Goal: Task Accomplishment & Management: Manage account settings

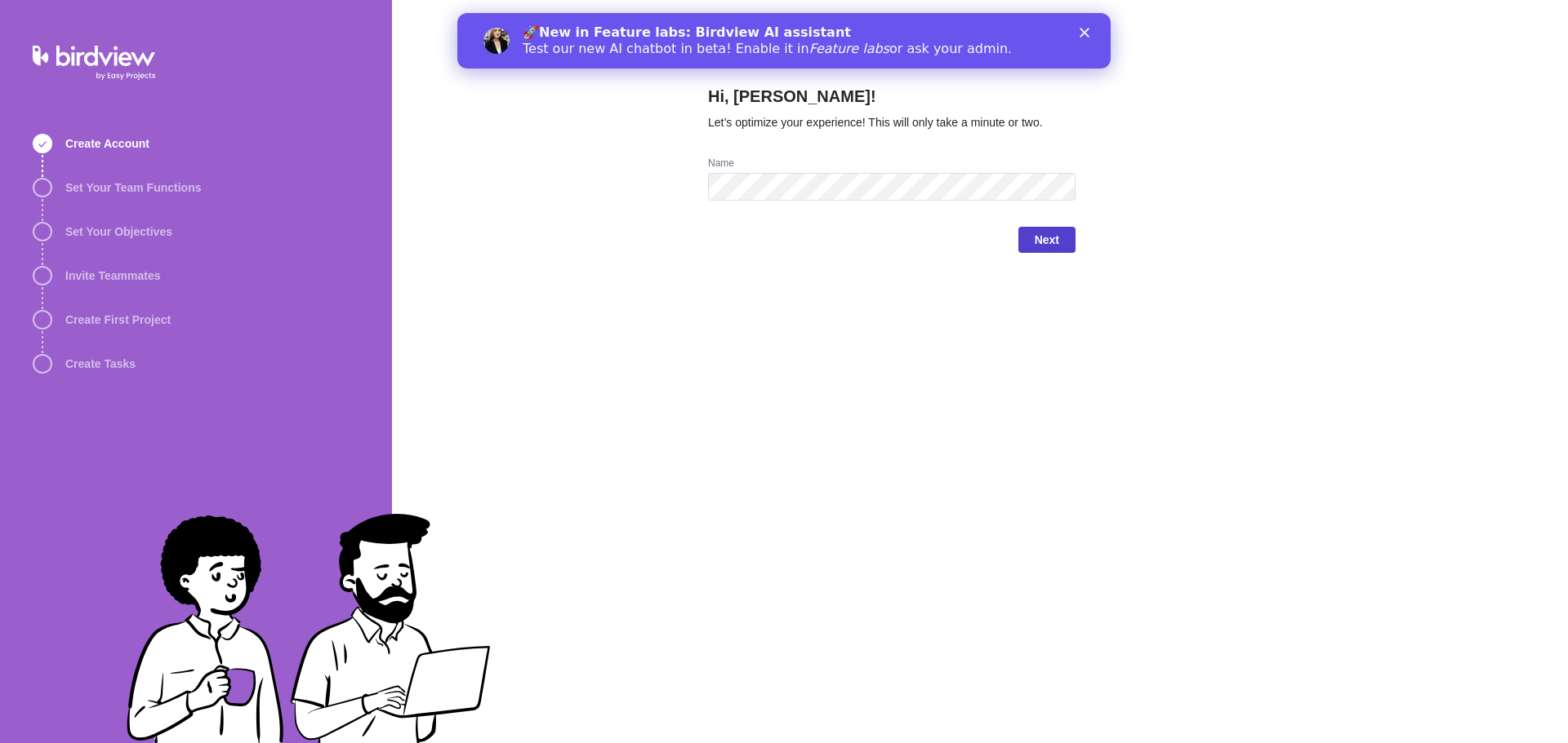
click at [1047, 233] on span "Next" at bounding box center [1046, 240] width 25 height 20
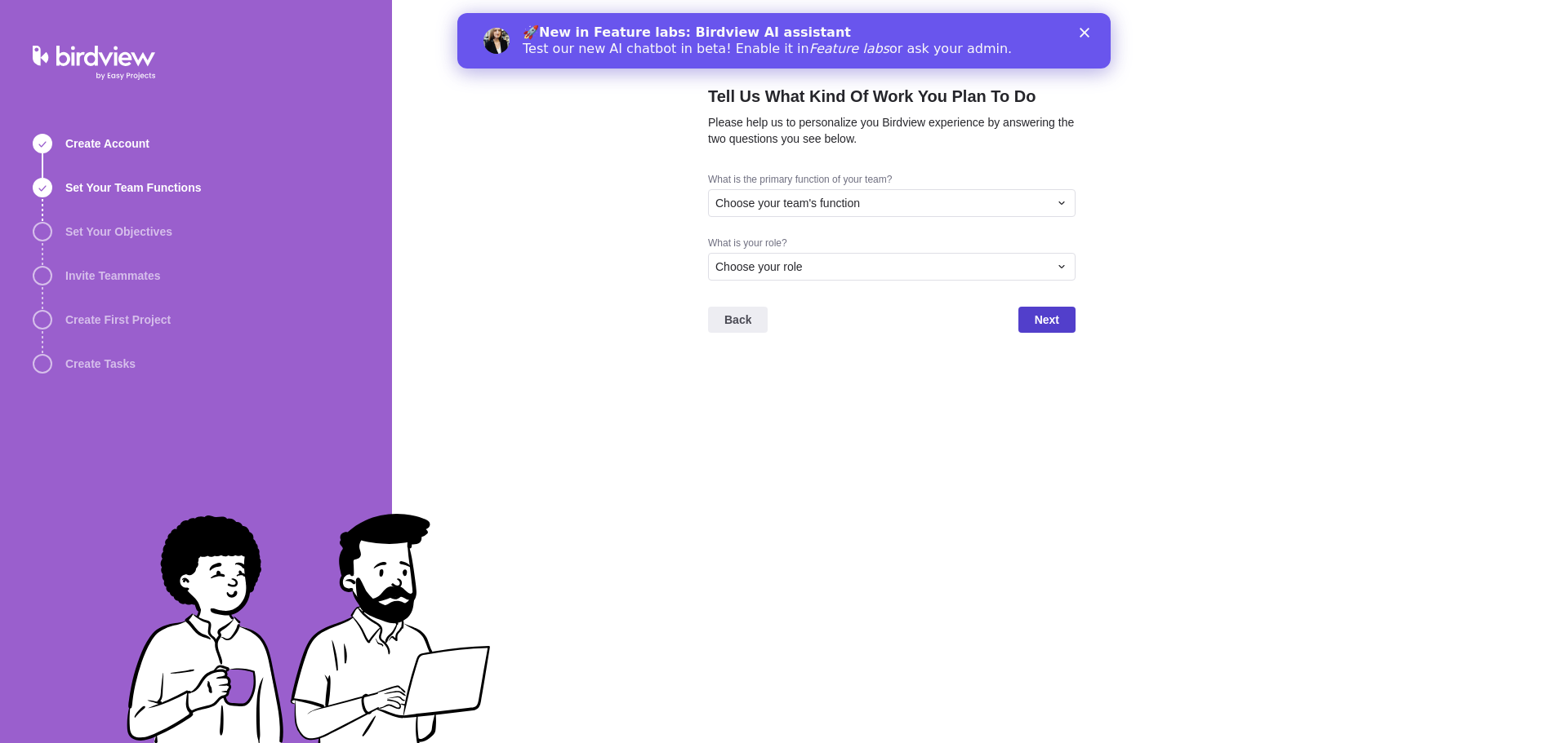
click at [1052, 308] on span "Next" at bounding box center [1047, 320] width 57 height 26
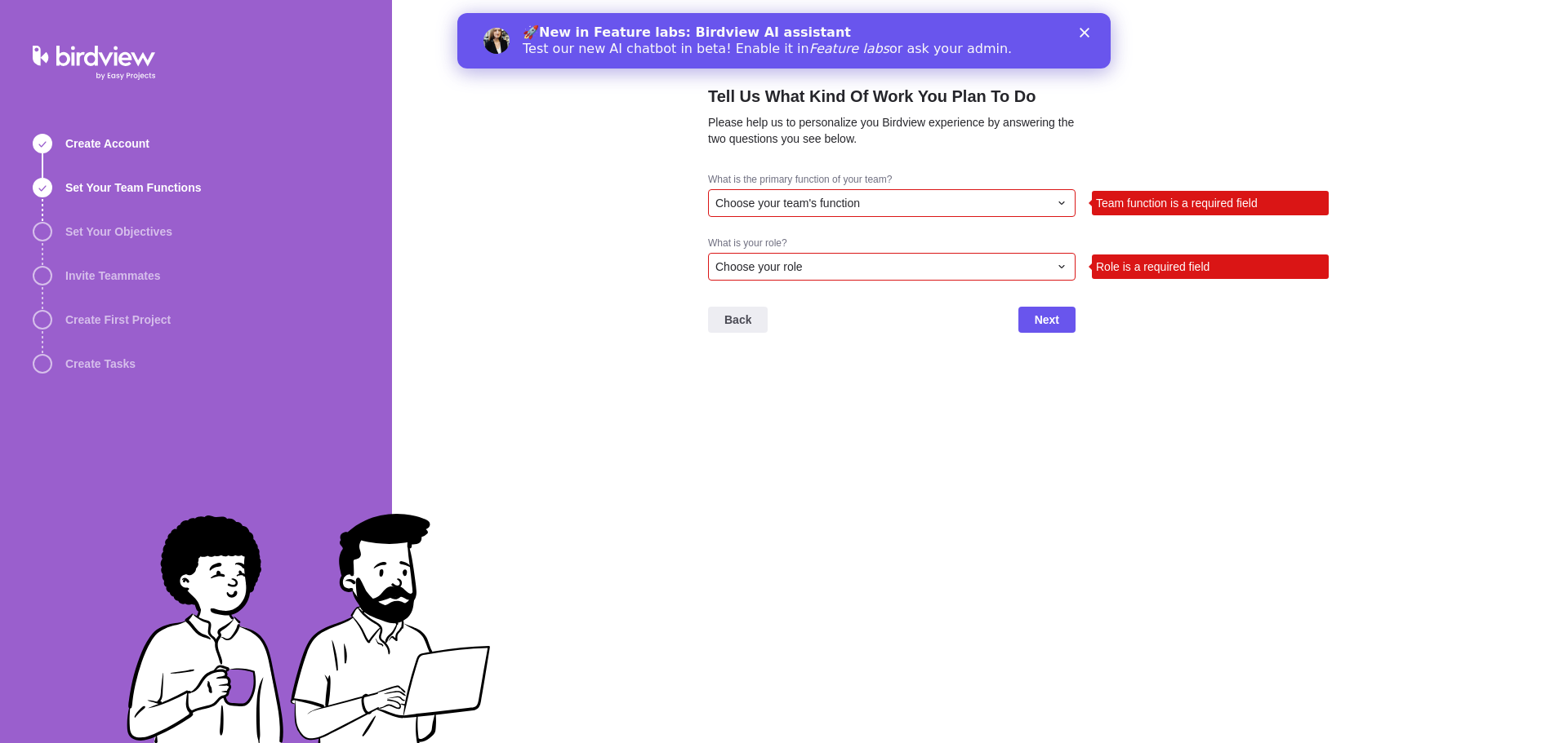
click at [1062, 197] on icon at bounding box center [1061, 203] width 13 height 13
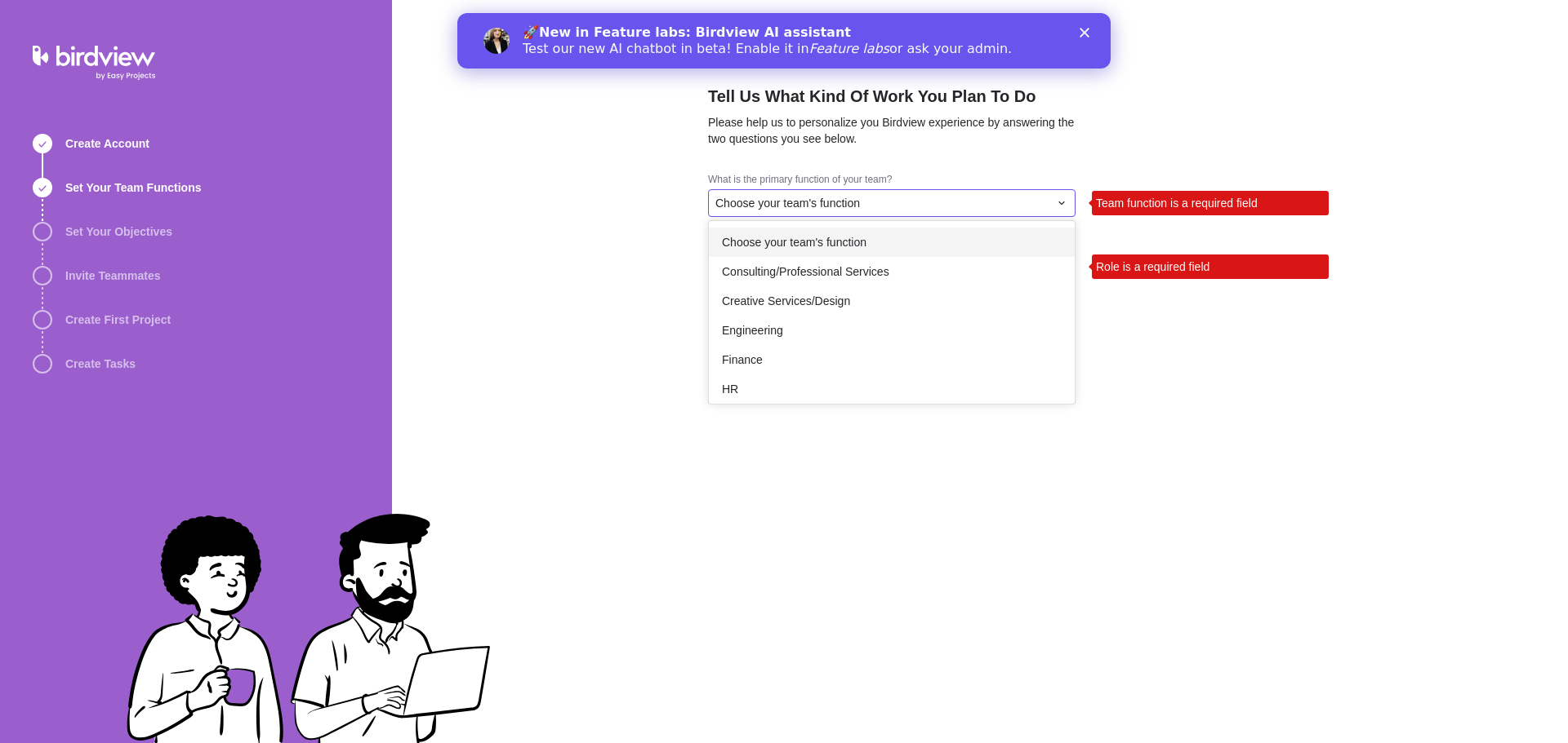
click at [828, 207] on span "Choose your team's function" at bounding box center [788, 203] width 145 height 16
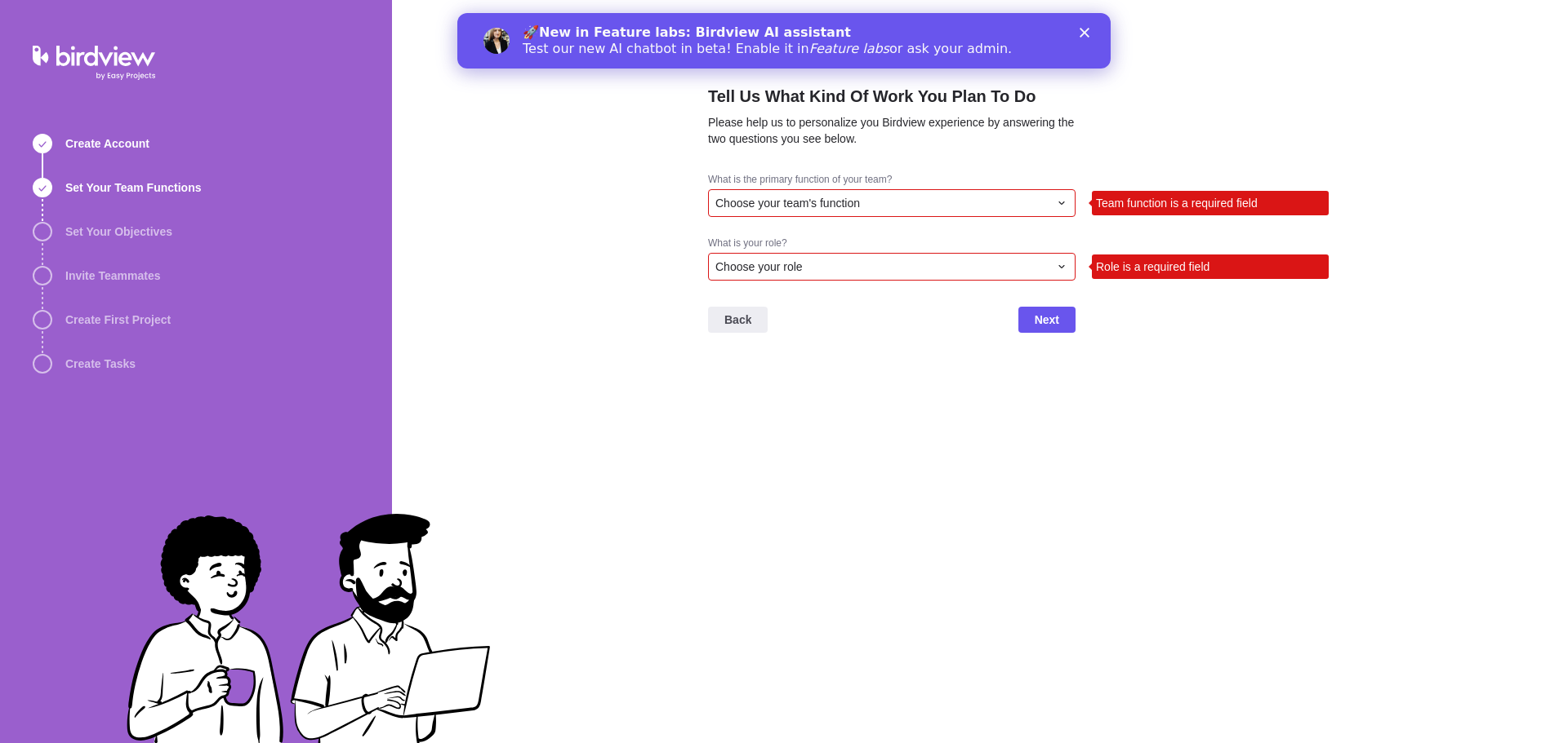
click at [828, 207] on span "Choose your team's function" at bounding box center [788, 203] width 145 height 16
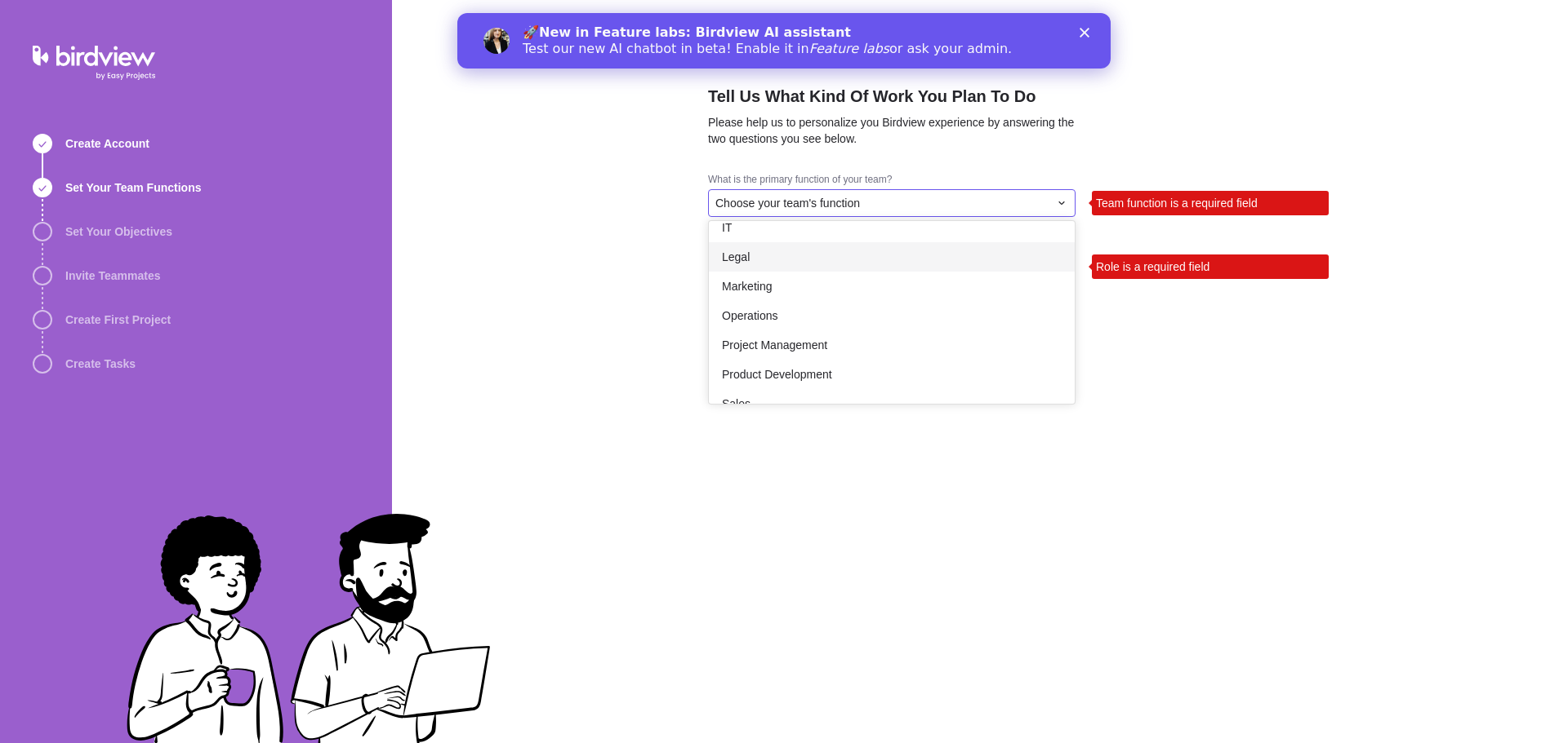
scroll to position [182, 0]
click at [744, 230] on div "IT" at bounding box center [892, 236] width 366 height 29
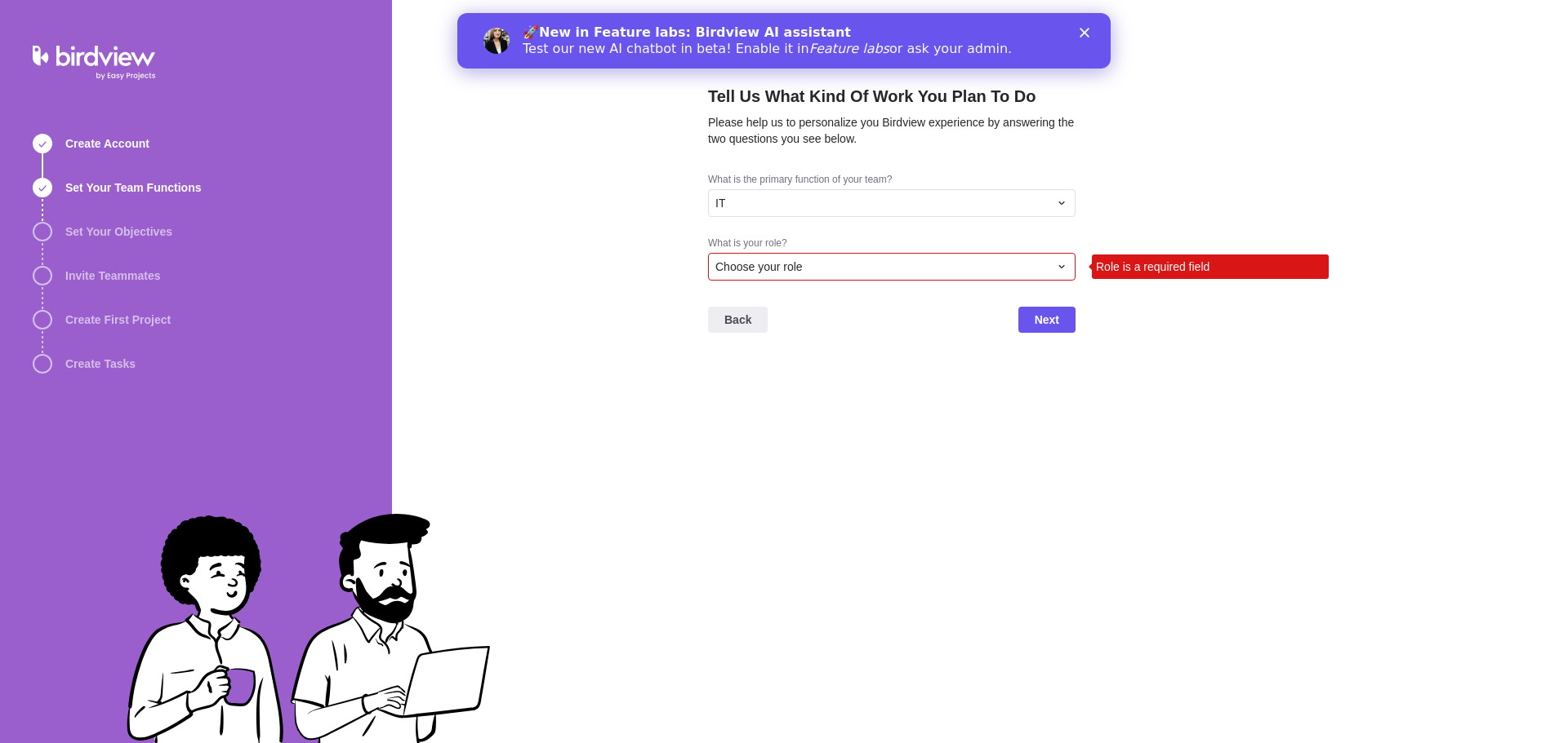
click at [807, 261] on div "Choose your role" at bounding box center [882, 267] width 333 height 16
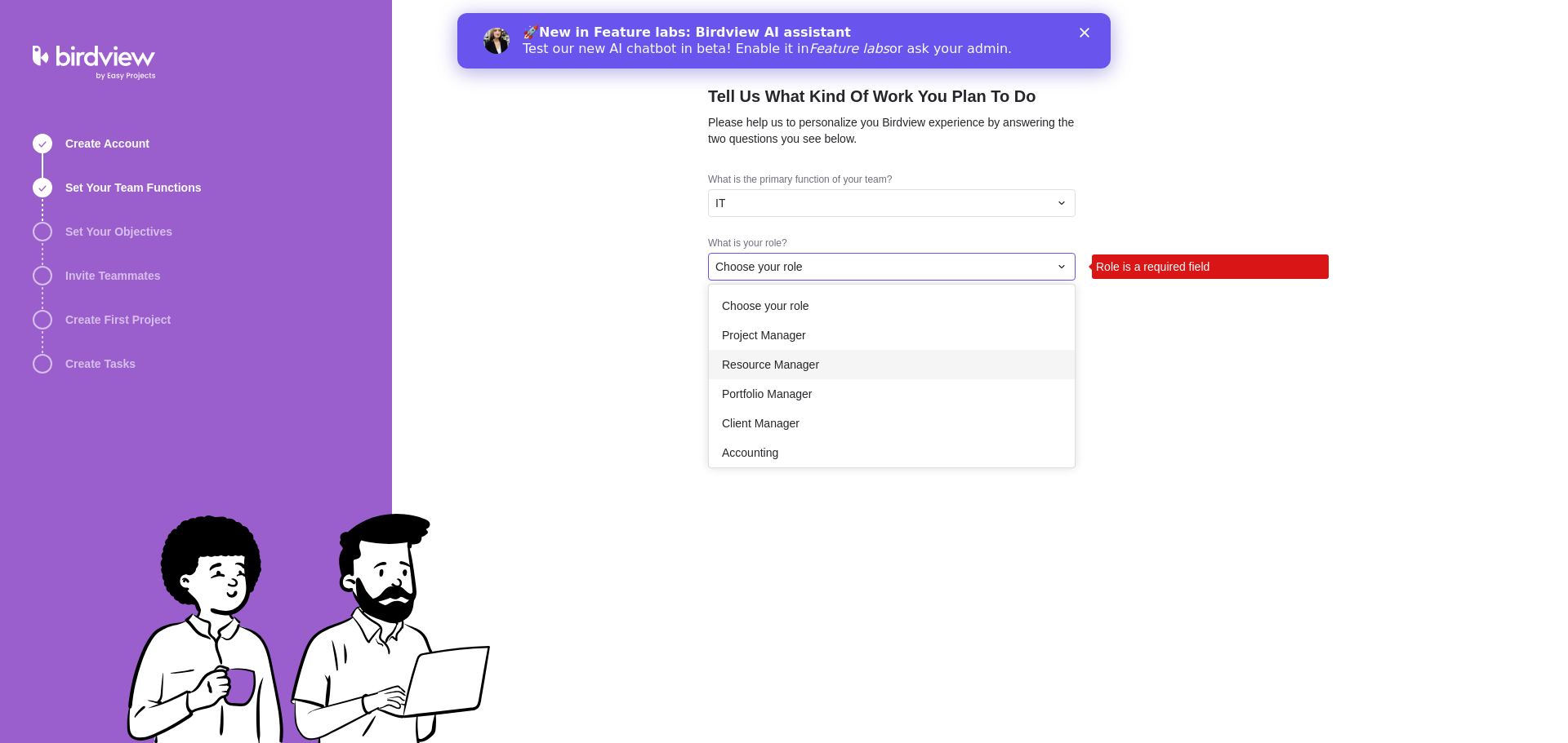
click at [811, 362] on span "Resource Manager" at bounding box center [770, 365] width 97 height 16
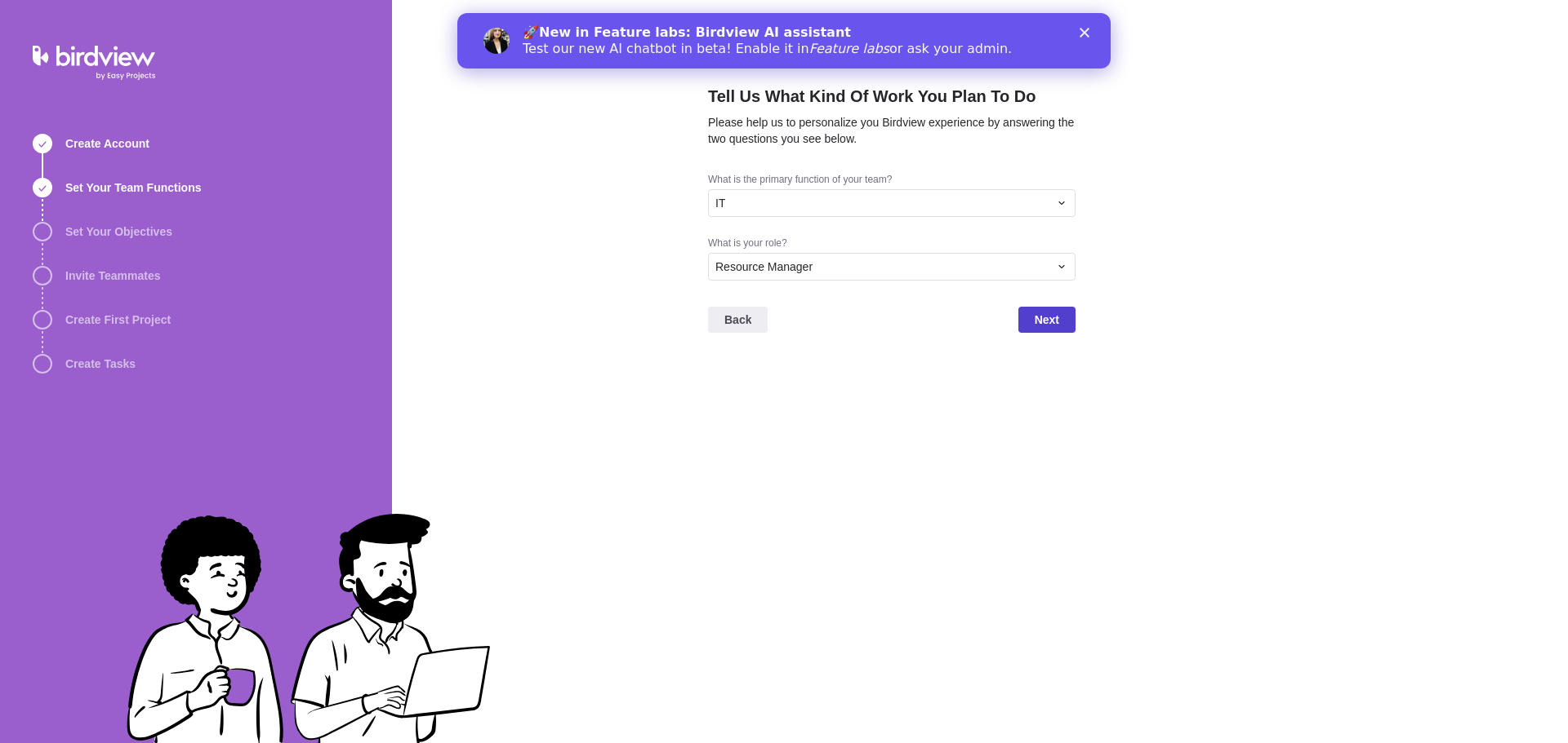
click at [1061, 316] on span "Next" at bounding box center [1047, 320] width 57 height 26
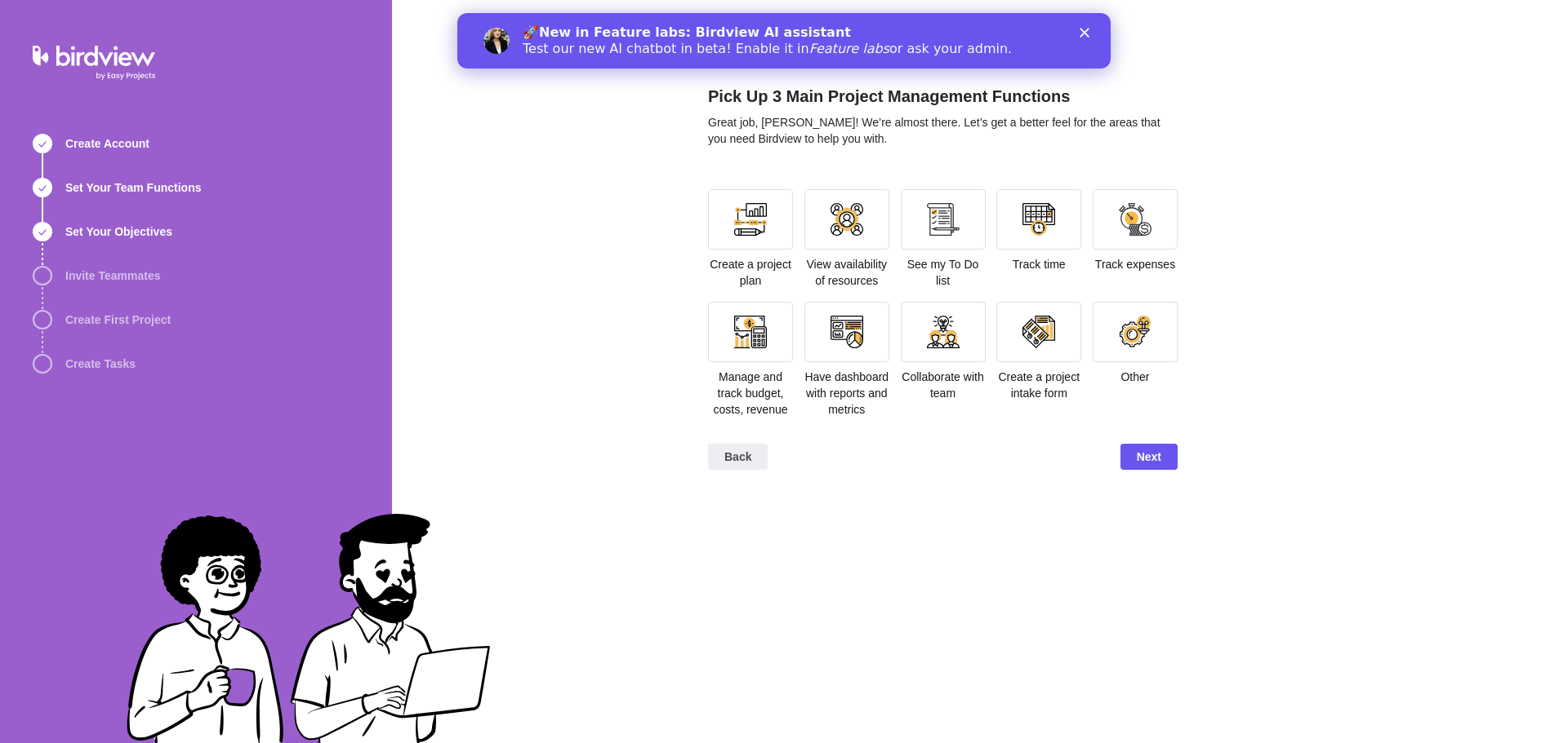
click at [1084, 31] on icon "Close" at bounding box center [1084, 33] width 10 height 10
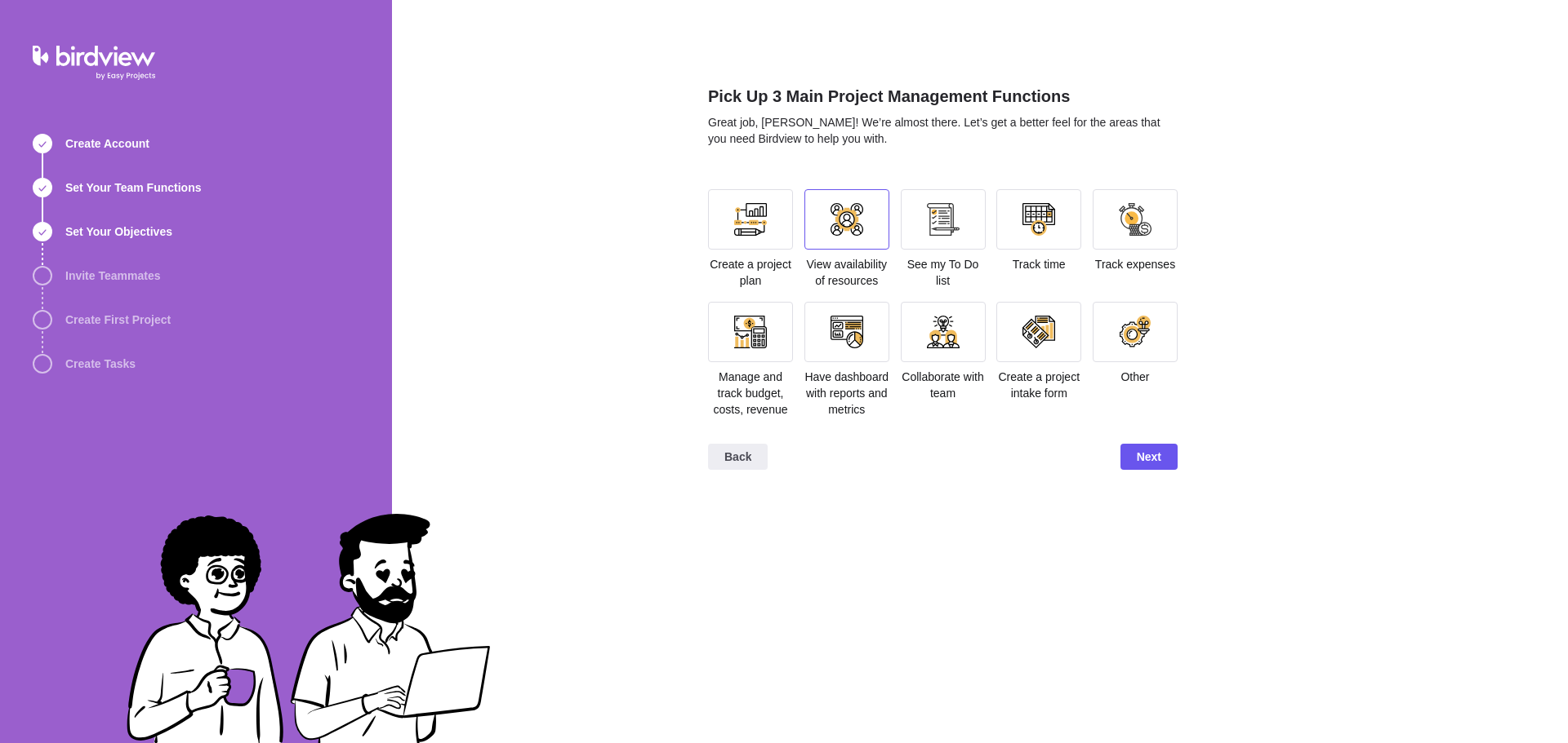
click at [850, 208] on div at bounding box center [847, 219] width 33 height 33
click at [1138, 446] on span "Next" at bounding box center [1149, 457] width 57 height 26
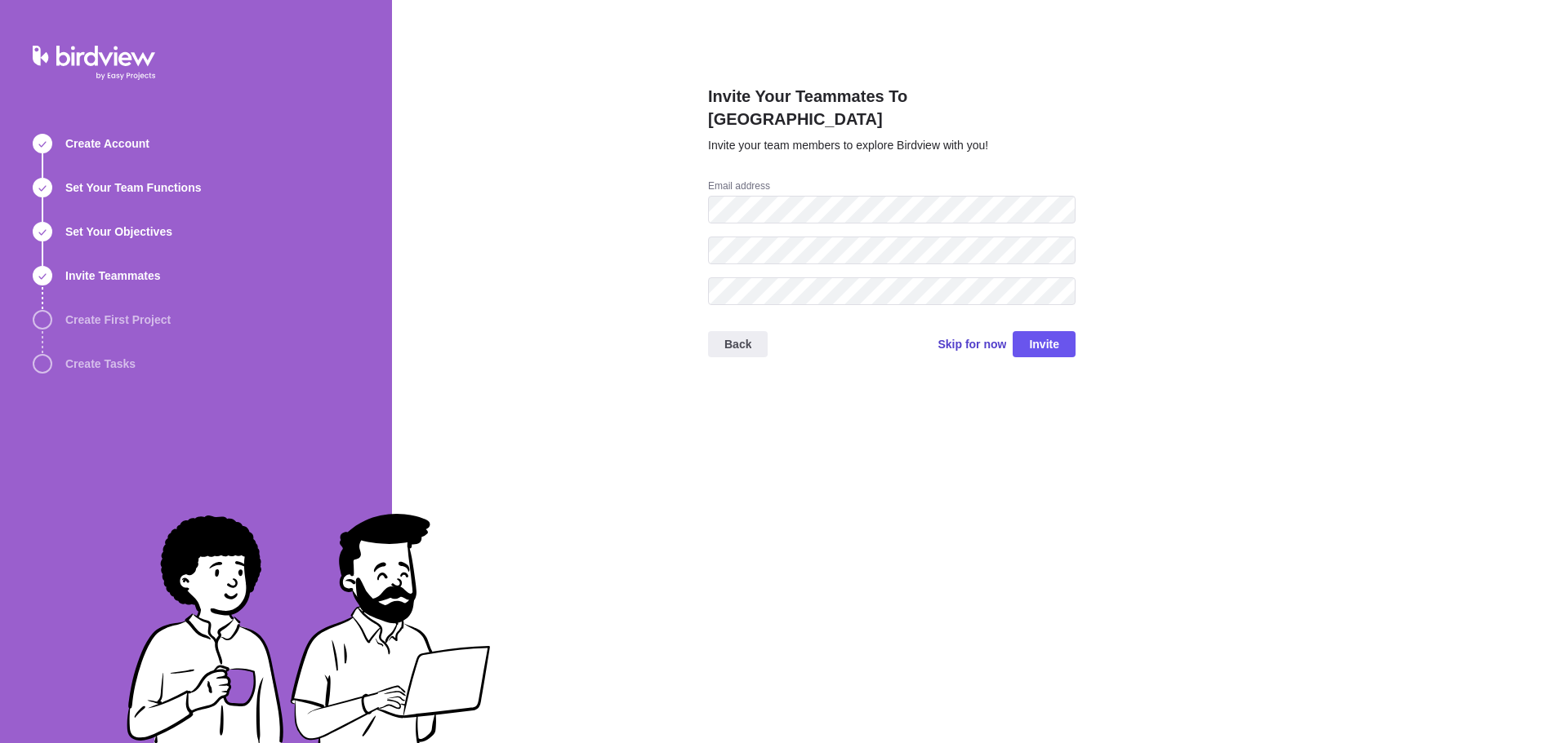
click at [981, 336] on span "Skip for now" at bounding box center [972, 344] width 69 height 16
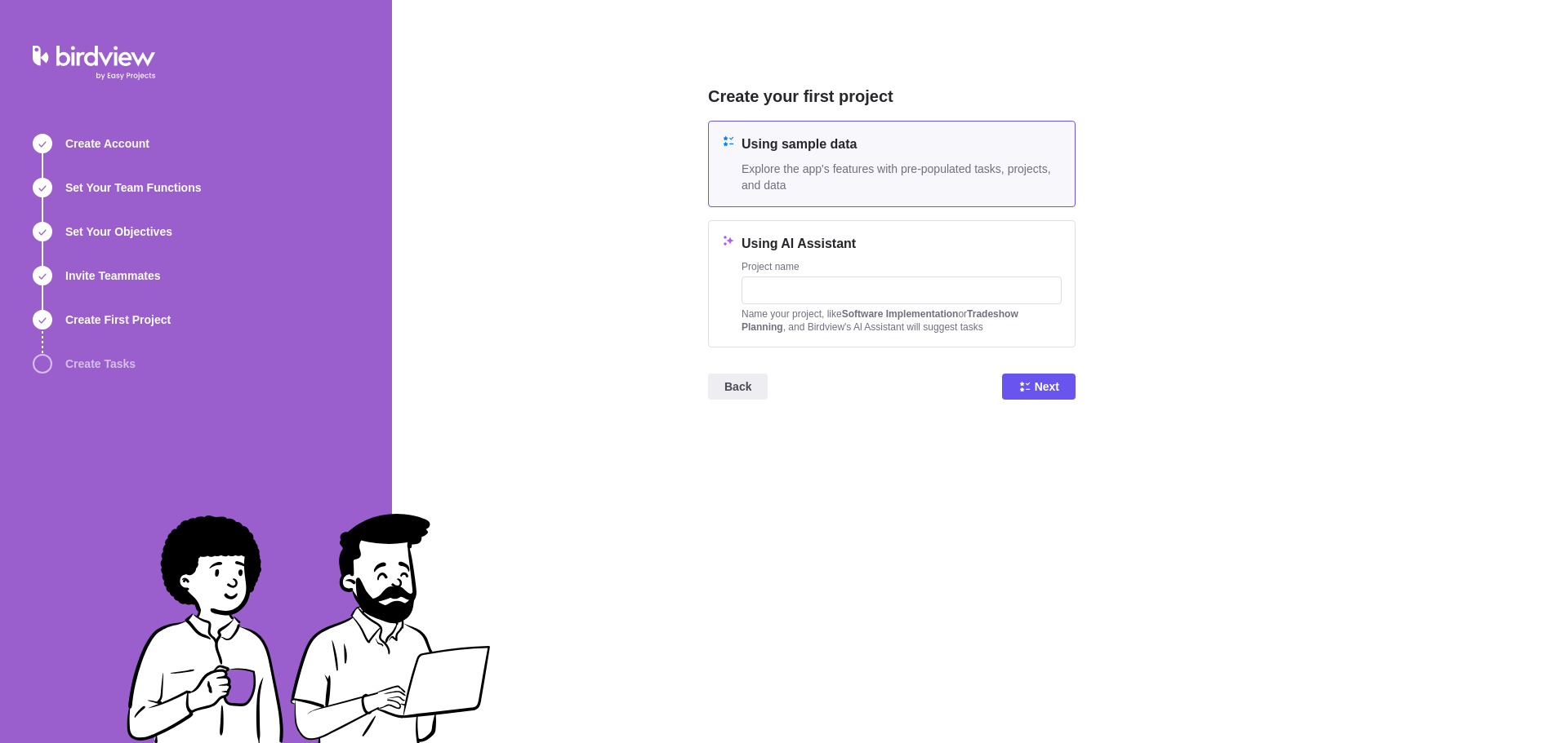
click at [956, 164] on span "Explore the app's features with pre-populated tasks, projects, and data" at bounding box center [901, 177] width 320 height 33
click at [1047, 384] on span "Next" at bounding box center [1046, 387] width 25 height 20
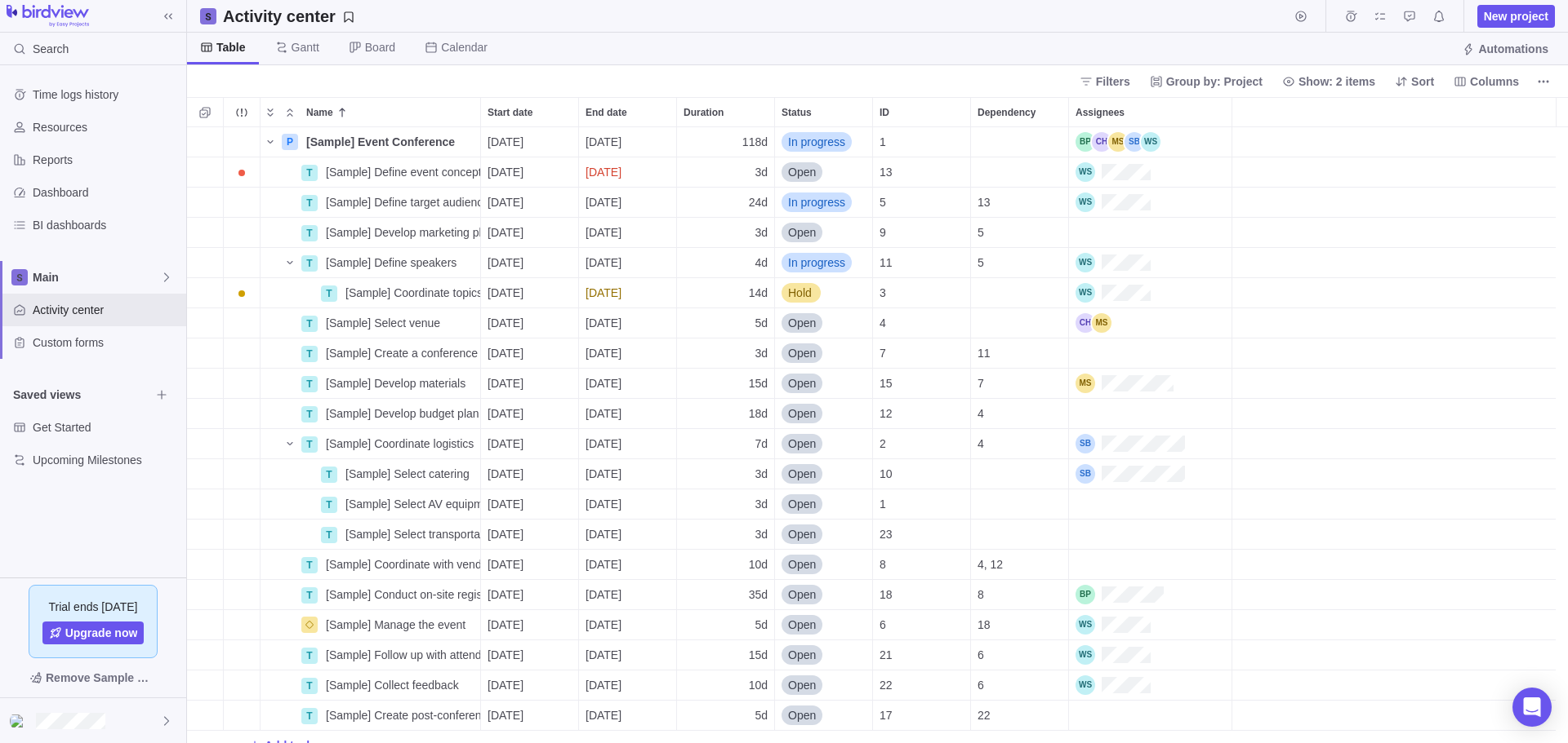
scroll to position [604, 1368]
click at [1503, 19] on span "New project" at bounding box center [1516, 16] width 65 height 16
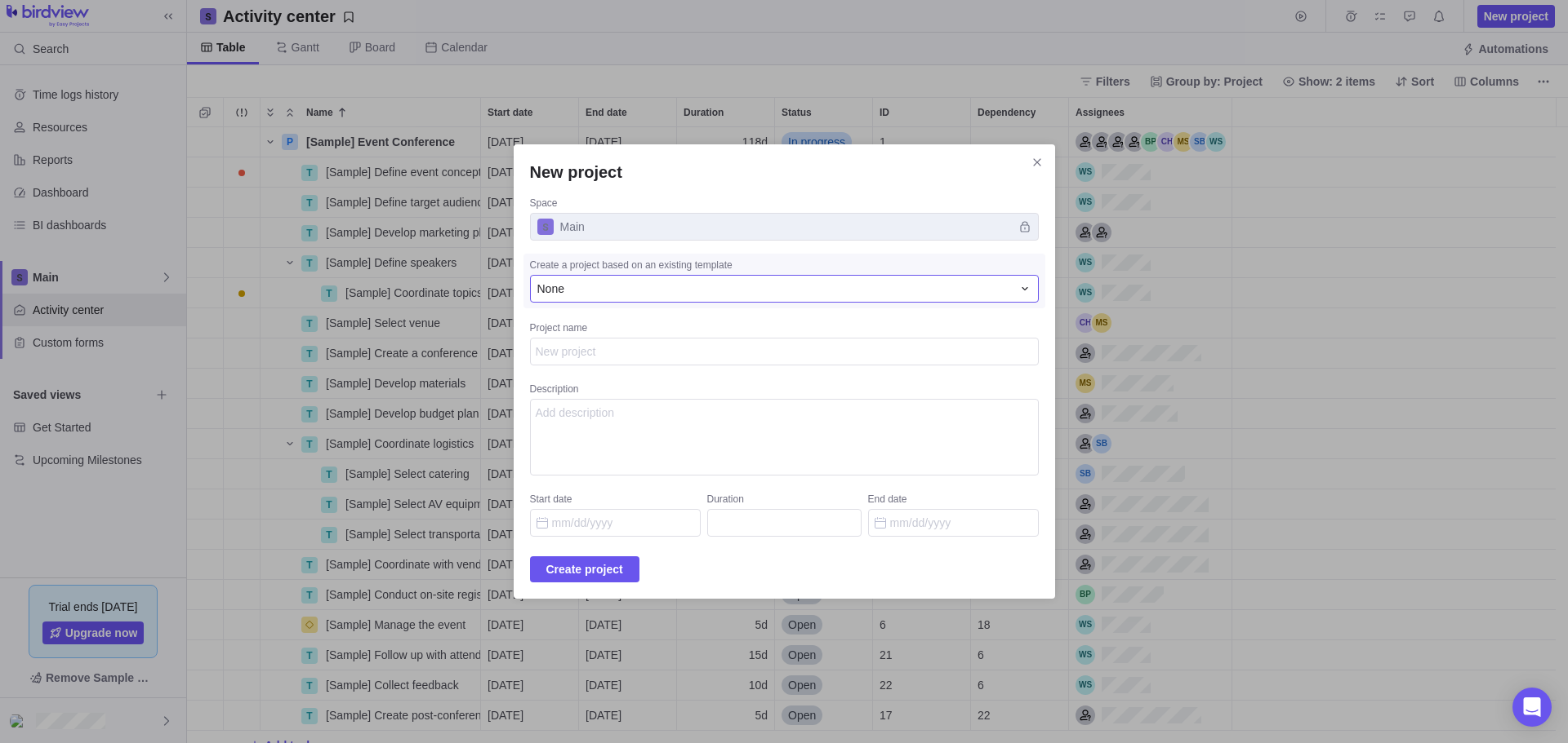
type textarea "x"
click at [644, 291] on div "None" at bounding box center [774, 289] width 474 height 16
click at [622, 353] on textarea "Project name" at bounding box center [784, 352] width 508 height 28
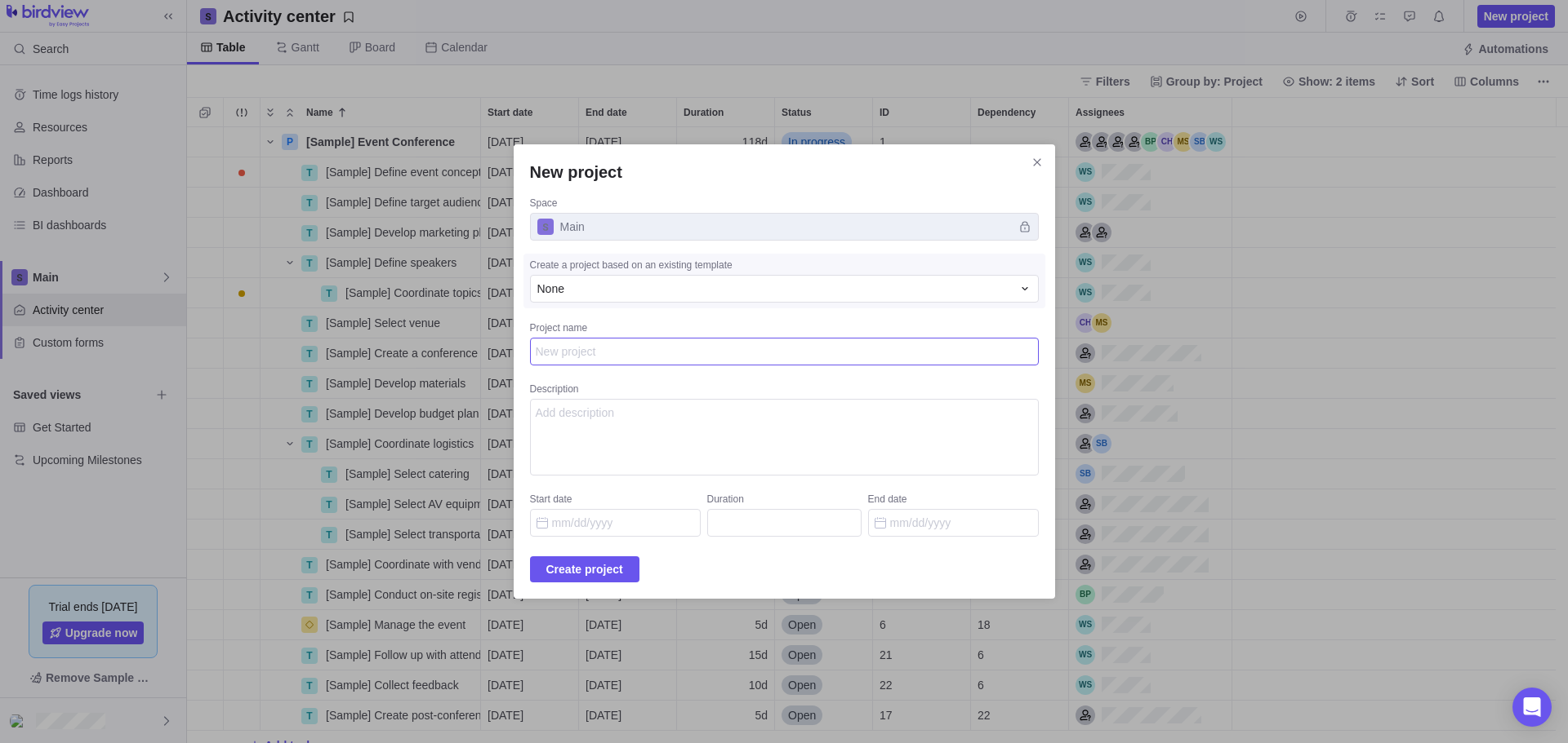
type textarea "N"
type textarea "x"
type textarea "NW"
type textarea "x"
type textarea "NWE"
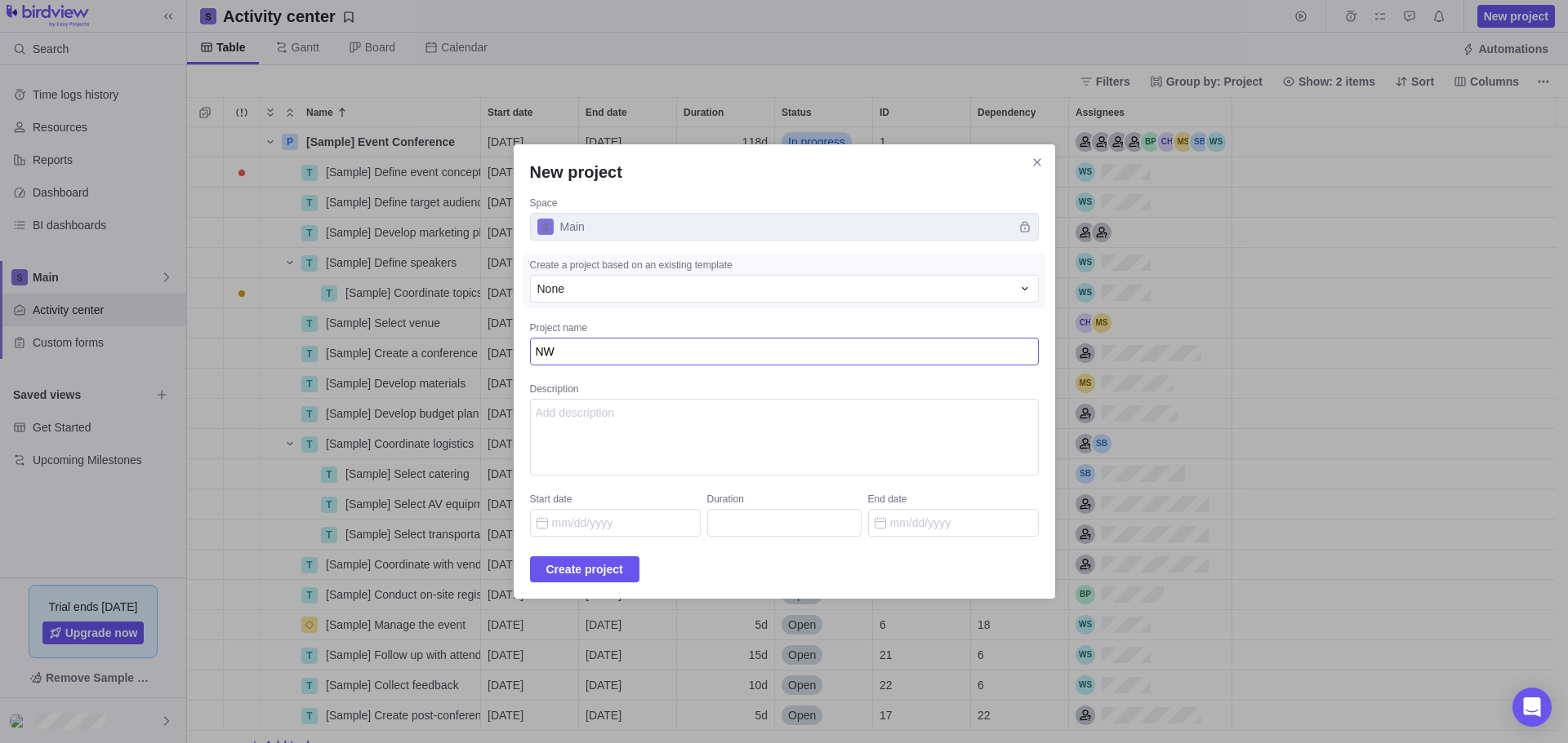
type textarea "x"
type textarea "NWE"
type textarea "x"
type textarea "NWE I"
type textarea "x"
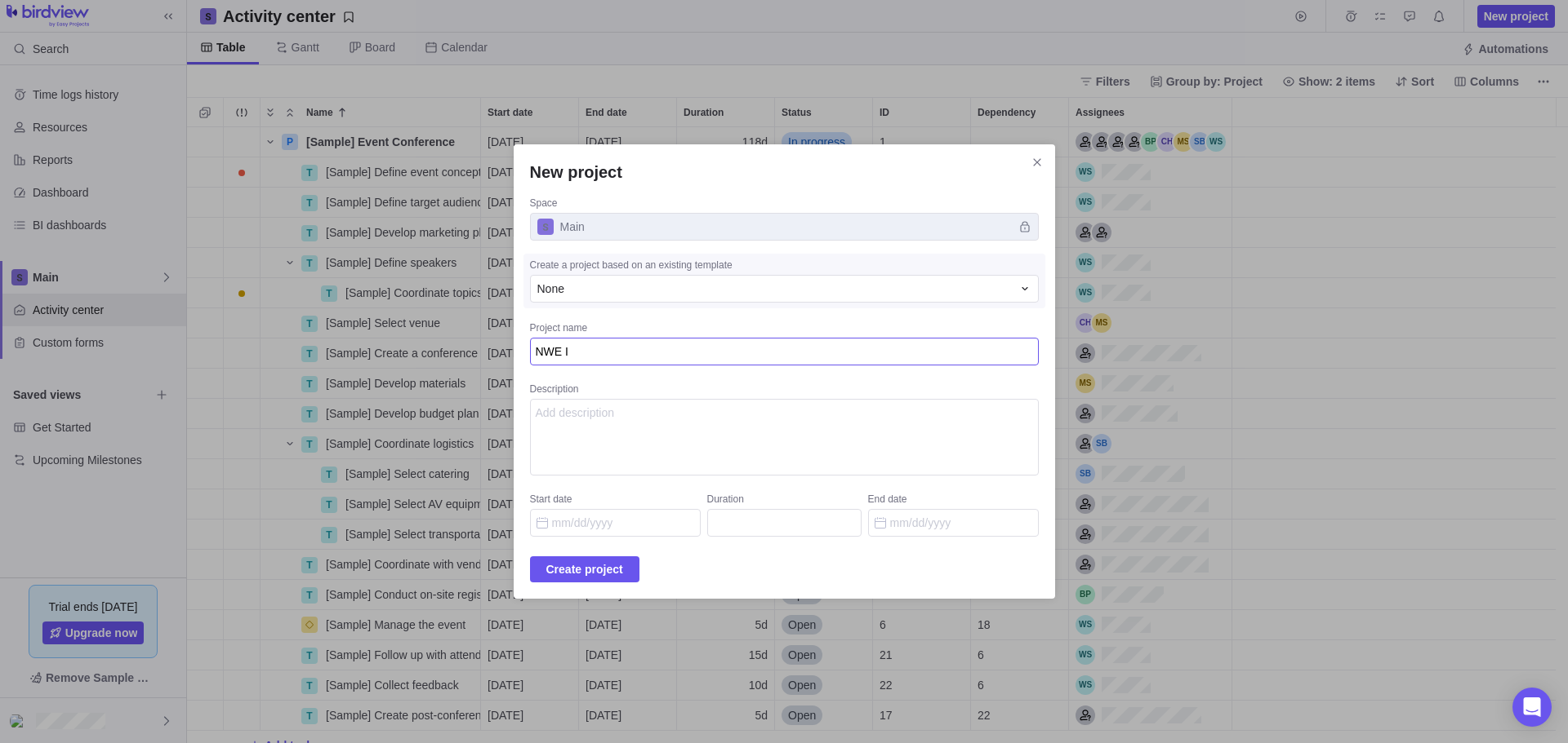
type textarea "NWE IC"
type textarea "x"
type textarea "NWE ICT"
type textarea "x"
type textarea "NWE ICT"
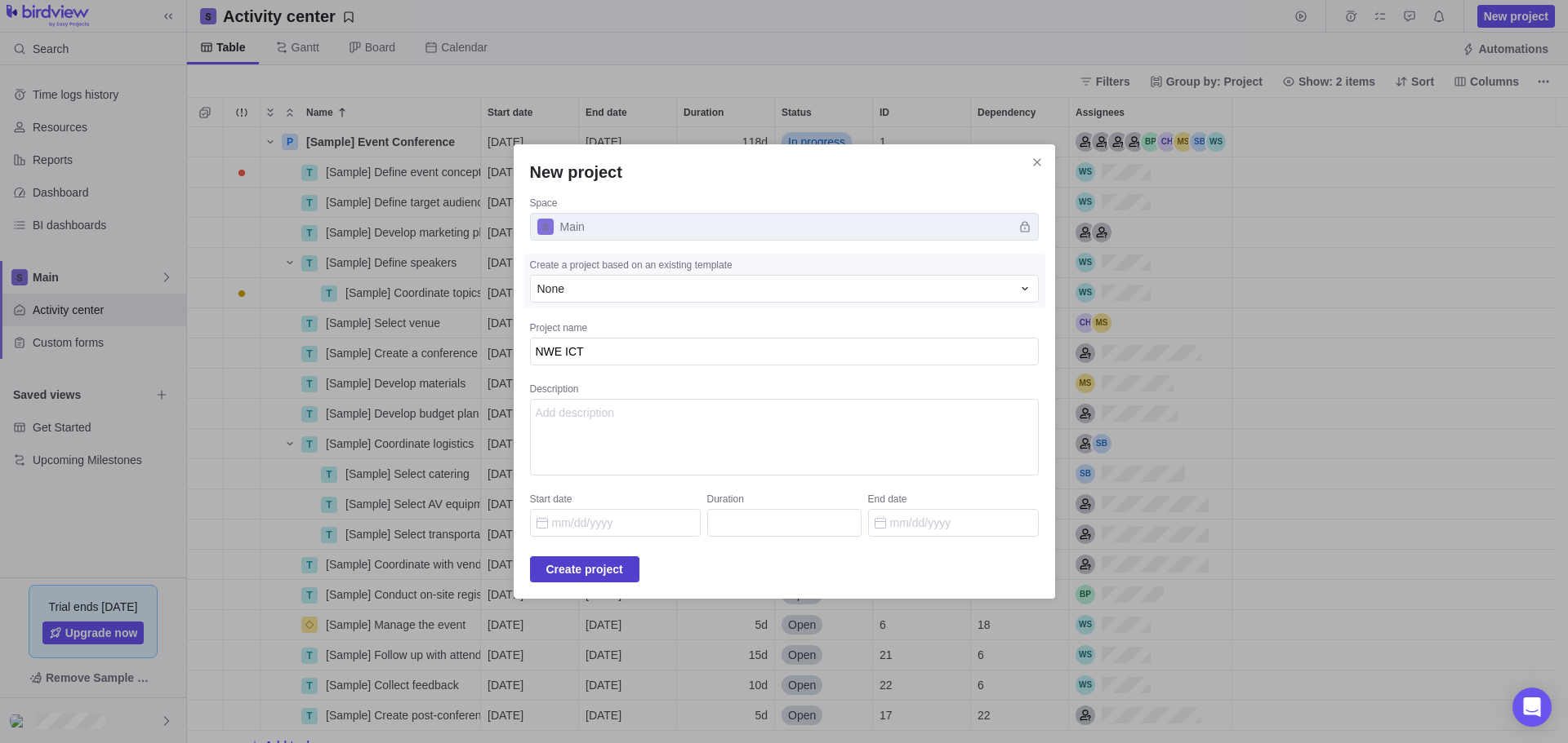
click at [584, 570] on span "Create project" at bounding box center [585, 570] width 77 height 20
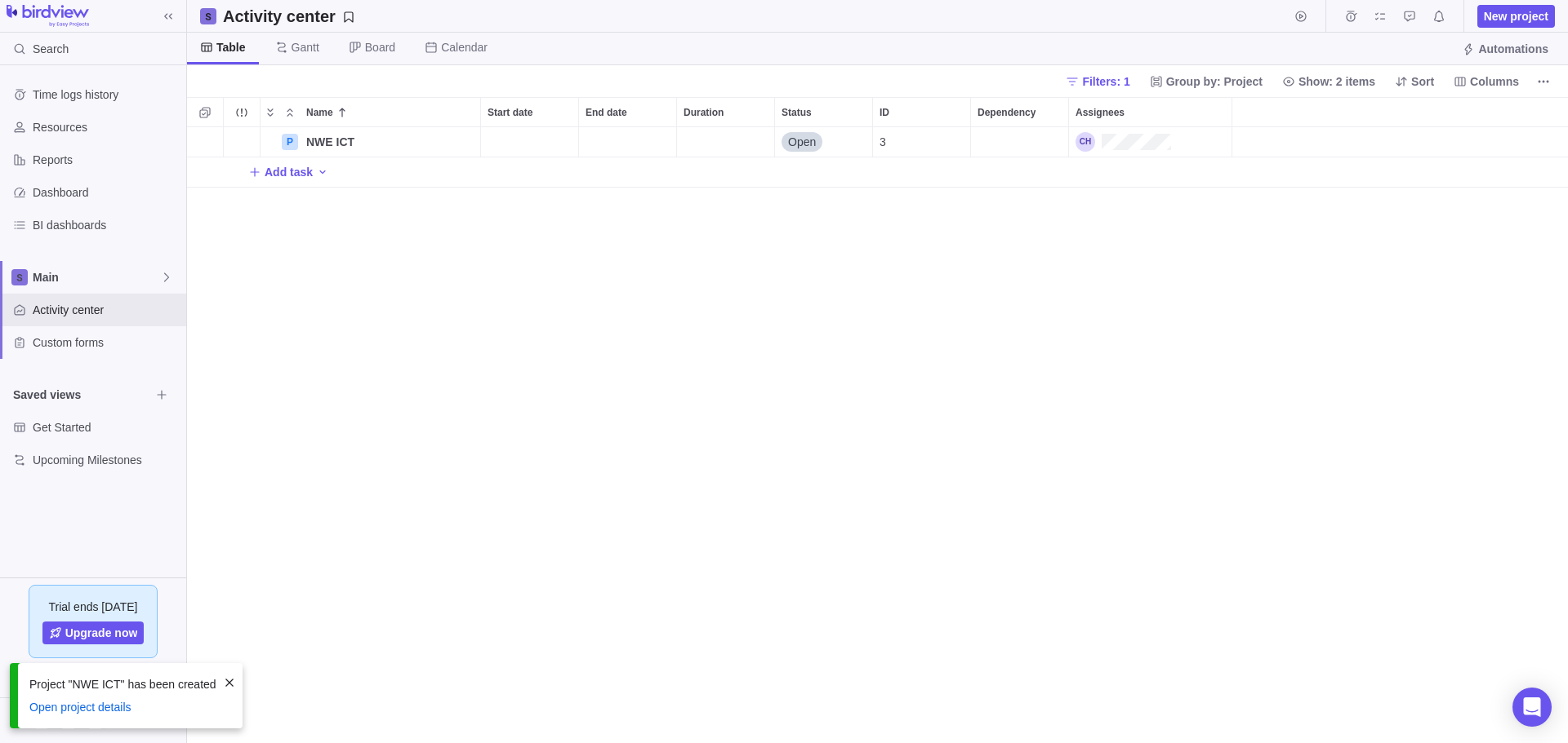
scroll to position [604, 1368]
click at [99, 129] on span "Resources" at bounding box center [106, 128] width 147 height 16
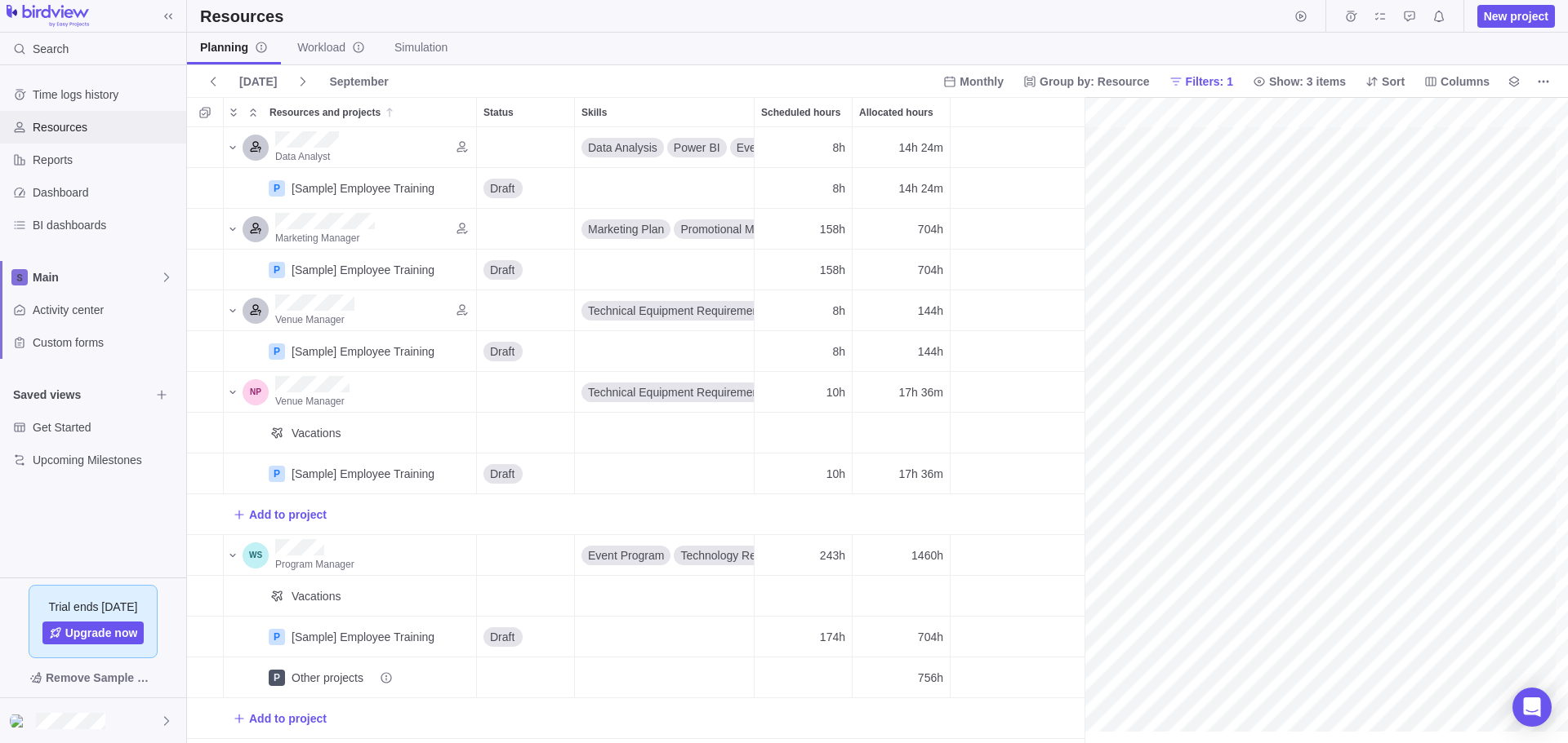
scroll to position [0, 251]
click at [89, 272] on span "Main" at bounding box center [97, 277] width 128 height 16
click at [79, 319] on span "Main" at bounding box center [93, 316] width 100 height 16
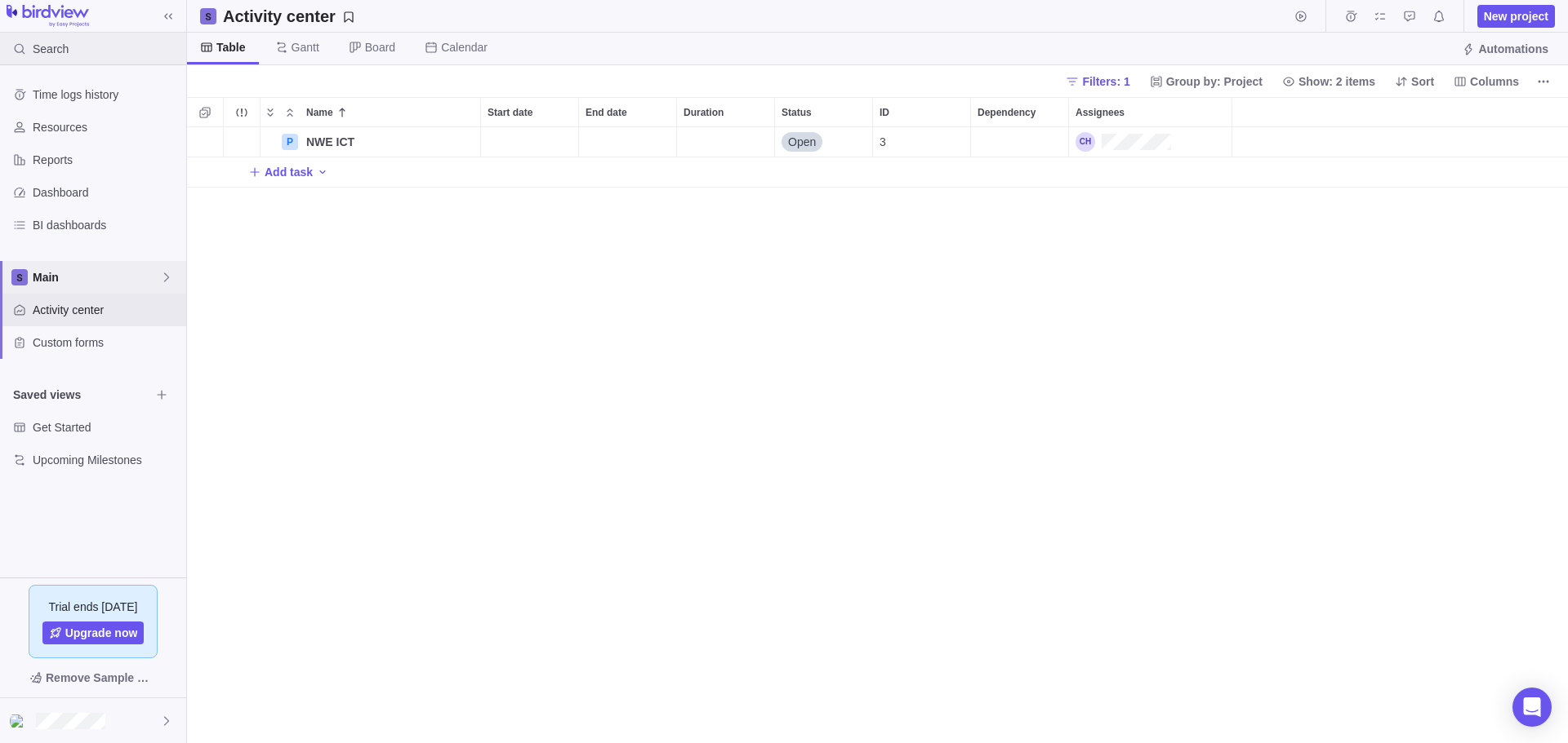
scroll to position [604, 1368]
click at [311, 142] on span "NWE ICT" at bounding box center [330, 142] width 48 height 16
click at [444, 281] on div "Name Start date End date Duration Status ID Dependency Assignees P NWE ICT Open…" at bounding box center [877, 421] width 1380 height 646
click at [545, 236] on div "P NWE ICT Details Open 3 Add task" at bounding box center [877, 435] width 1380 height 616
click at [169, 271] on icon at bounding box center [166, 277] width 13 height 13
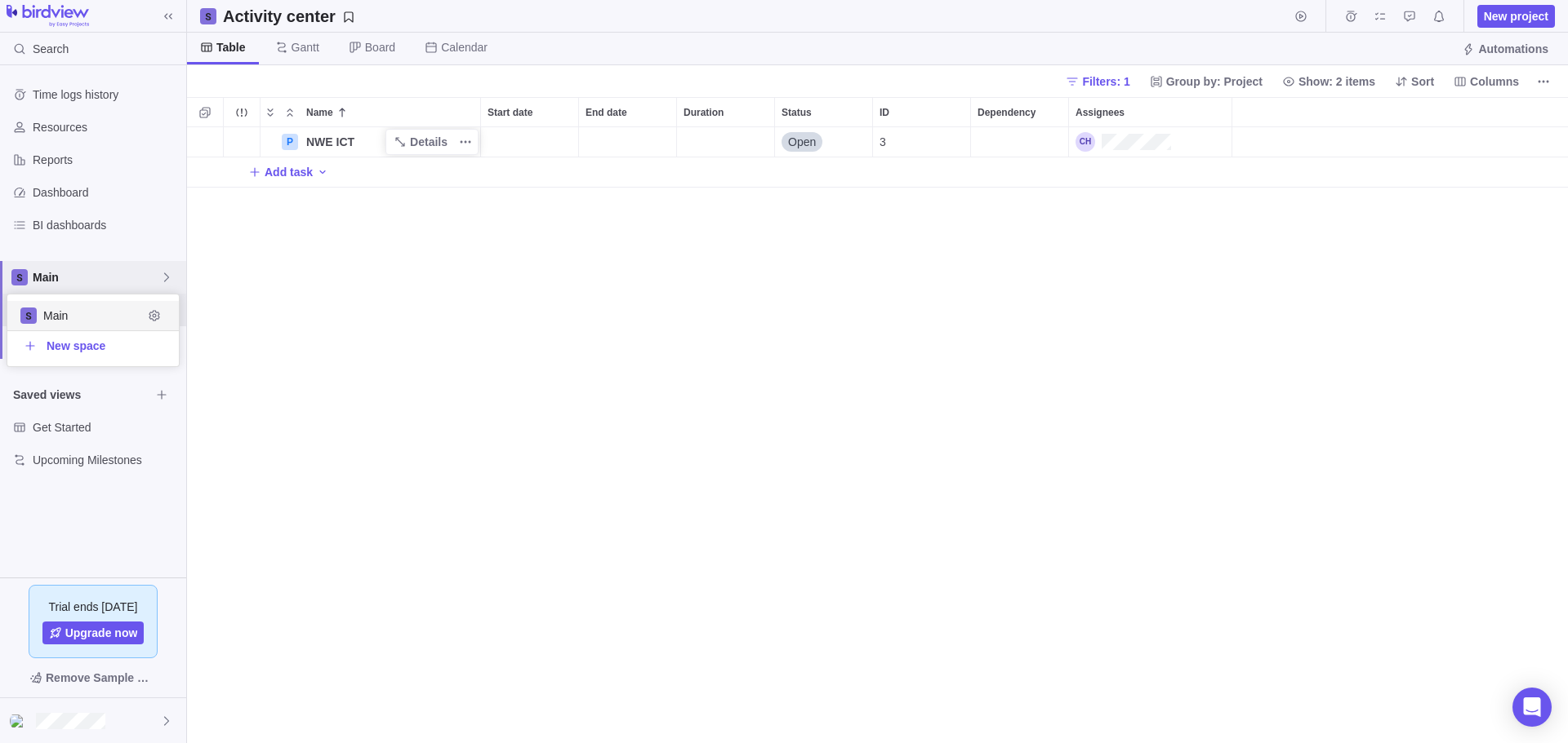
scroll to position [60, 159]
click at [169, 271] on icon at bounding box center [166, 277] width 13 height 13
click at [432, 150] on span "Details" at bounding box center [421, 142] width 67 height 23
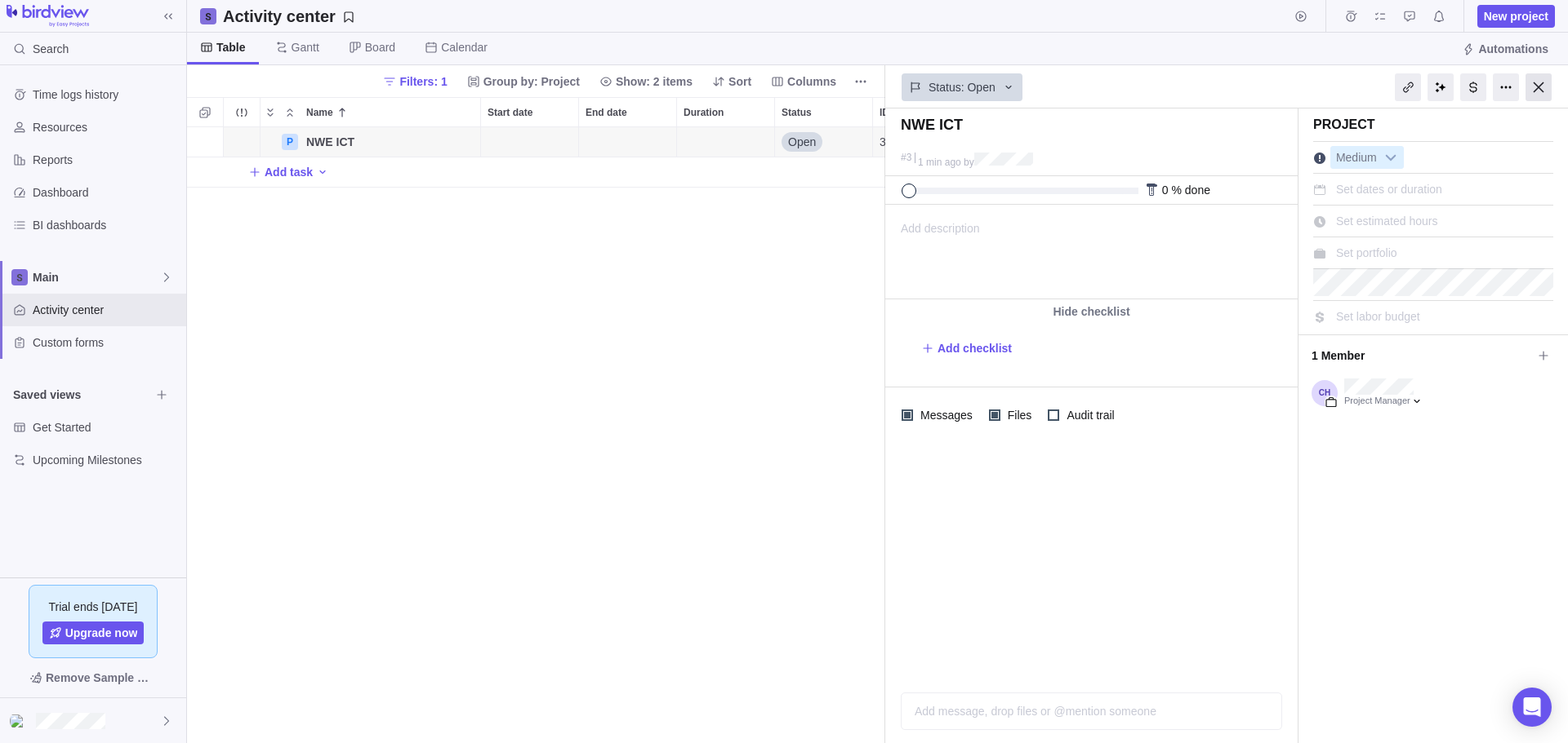
click at [1548, 83] on div at bounding box center [1539, 88] width 26 height 28
